Goal: Find contact information: Find contact information

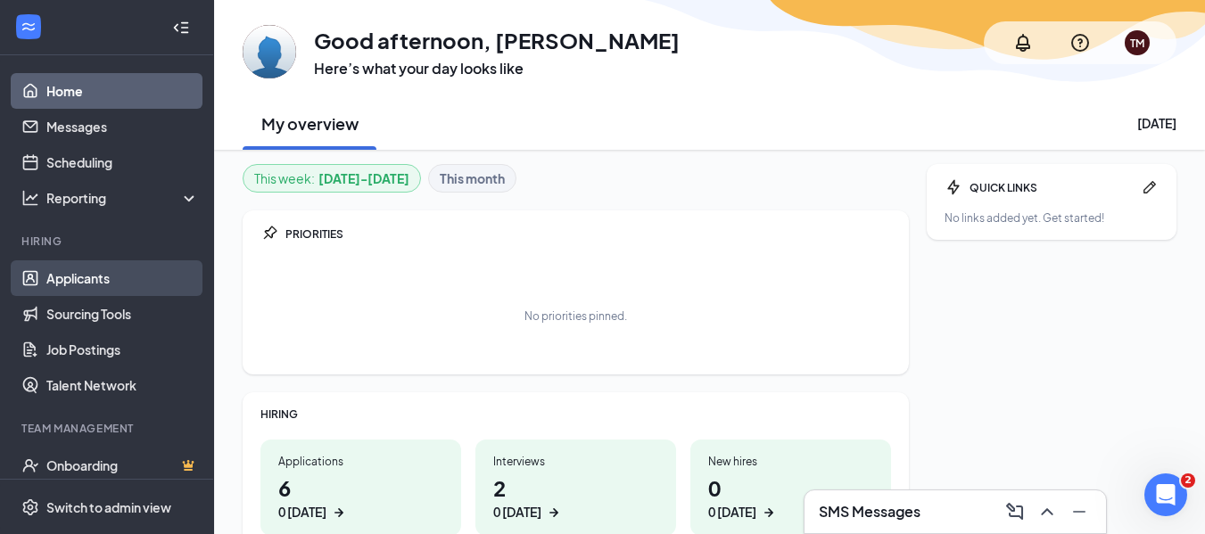
click at [73, 268] on link "Applicants" at bounding box center [122, 278] width 152 height 36
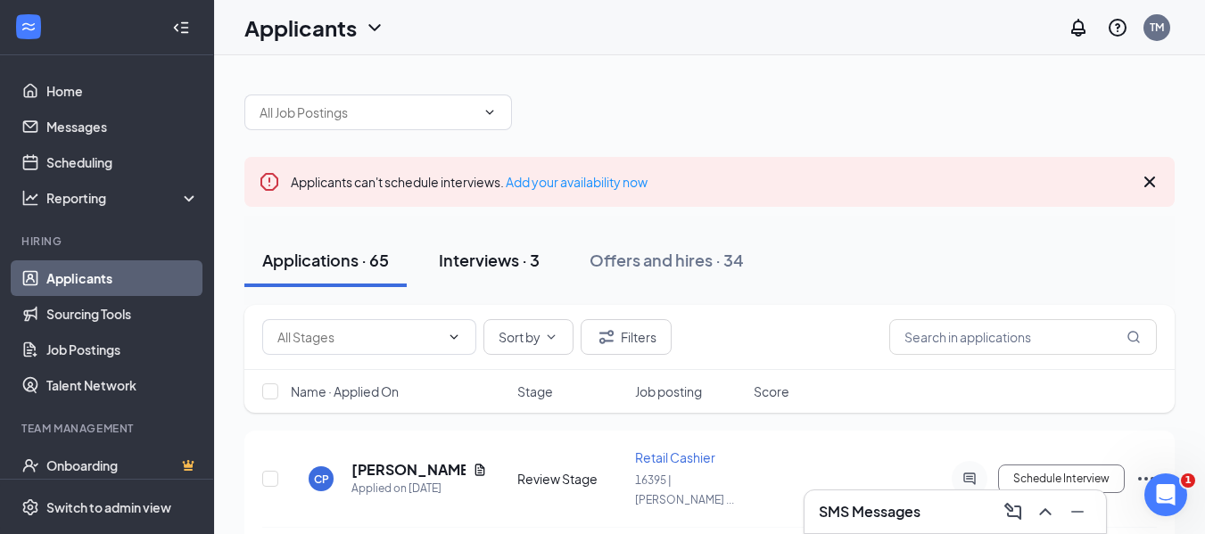
click at [494, 268] on div "Interviews · 3" at bounding box center [489, 260] width 101 height 22
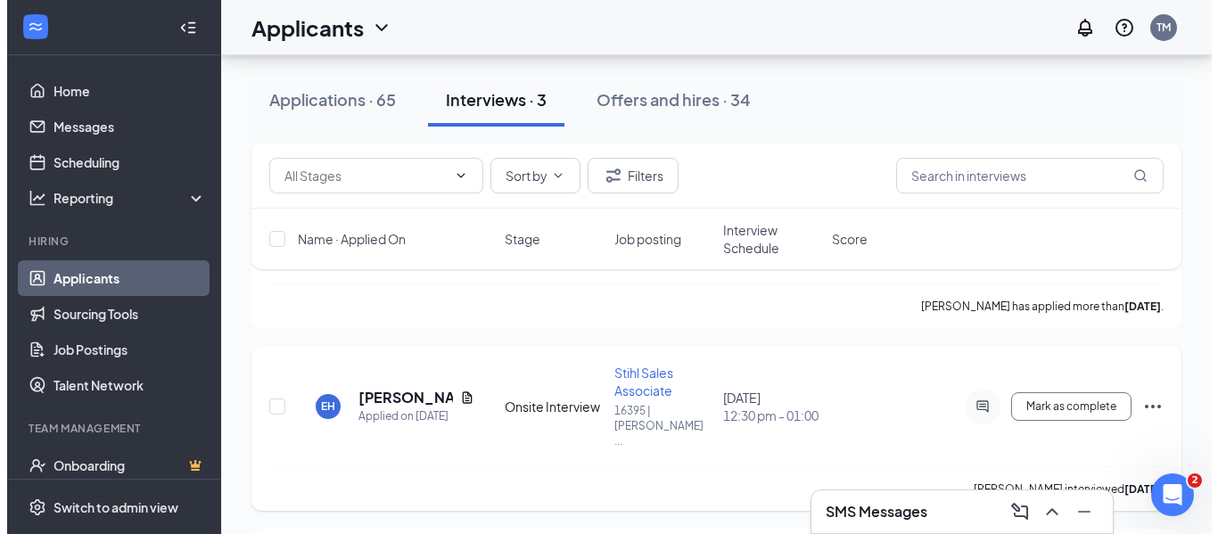
scroll to position [357, 0]
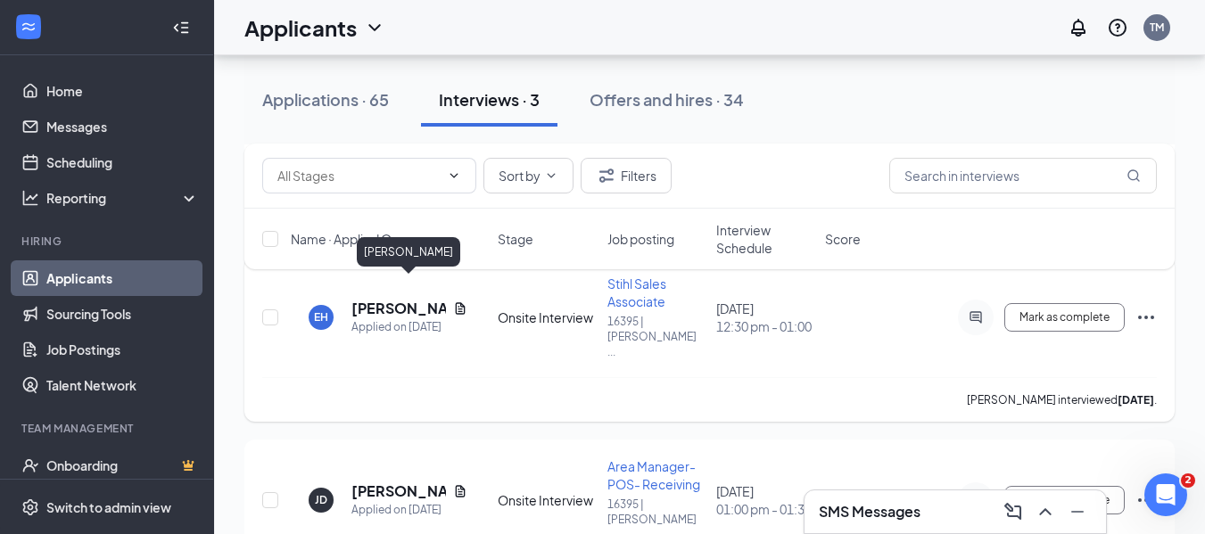
click at [378, 299] on h5 "[PERSON_NAME]" at bounding box center [398, 309] width 95 height 20
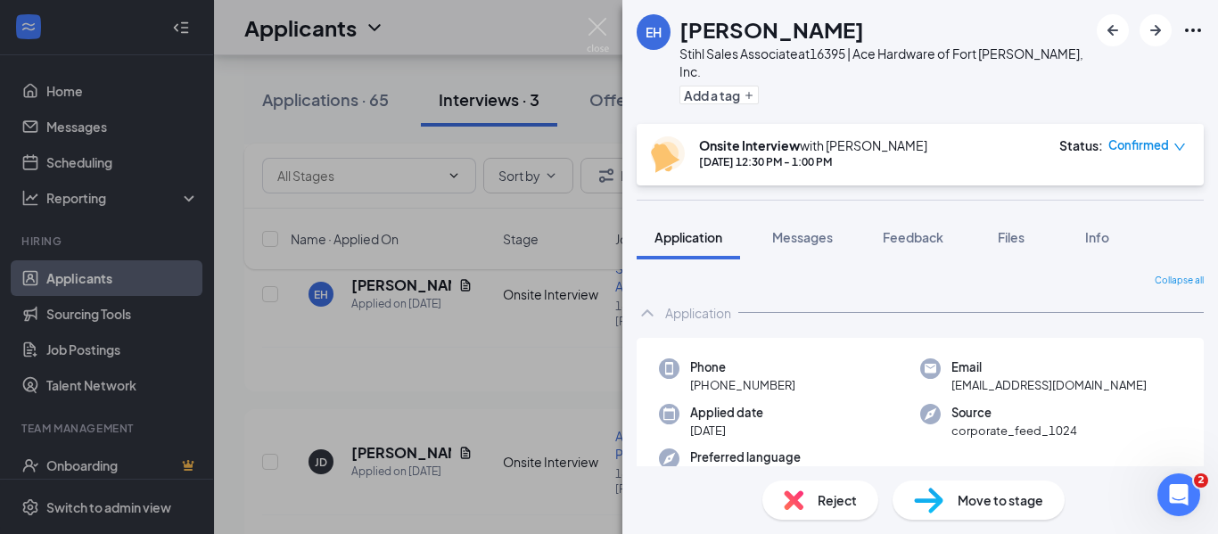
click at [1029, 376] on span "[EMAIL_ADDRESS][DOMAIN_NAME]" at bounding box center [1048, 385] width 195 height 18
click at [1028, 376] on span "[EMAIL_ADDRESS][DOMAIN_NAME]" at bounding box center [1048, 385] width 195 height 18
copy span "[EMAIL_ADDRESS][DOMAIN_NAME]"
